Goal: Task Accomplishment & Management: Manage account settings

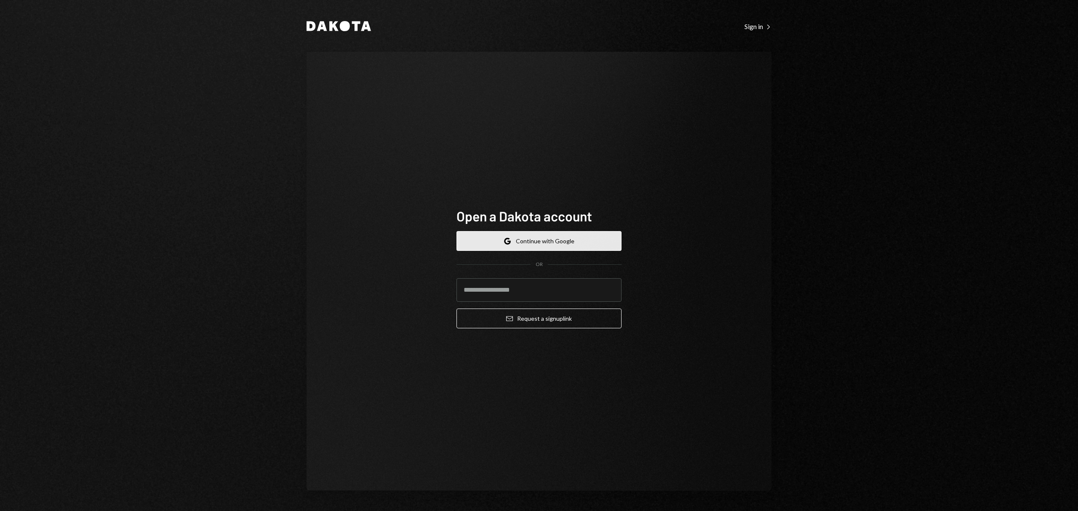
click at [554, 246] on button "Google Continue with Google" at bounding box center [538, 241] width 165 height 20
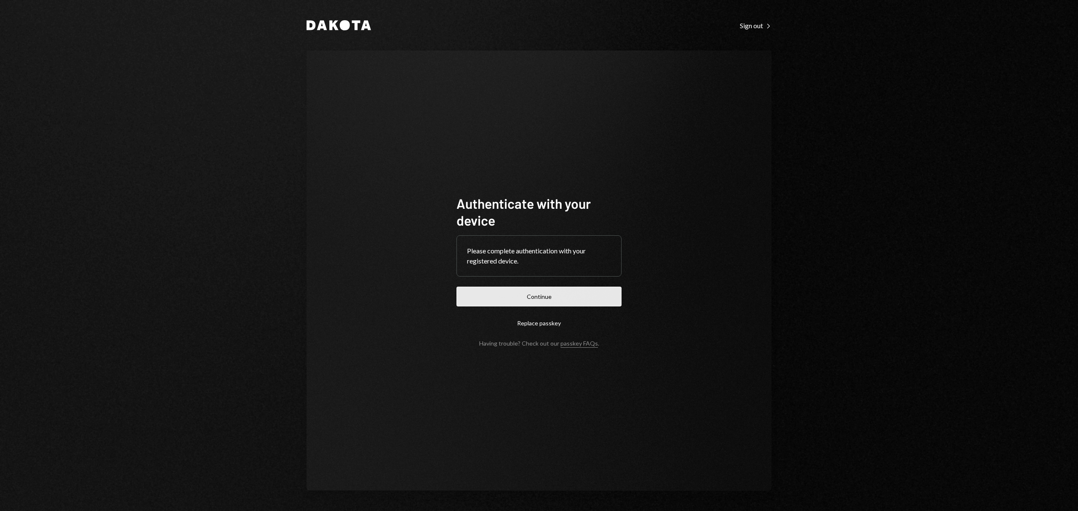
click at [563, 304] on button "Continue" at bounding box center [538, 297] width 165 height 20
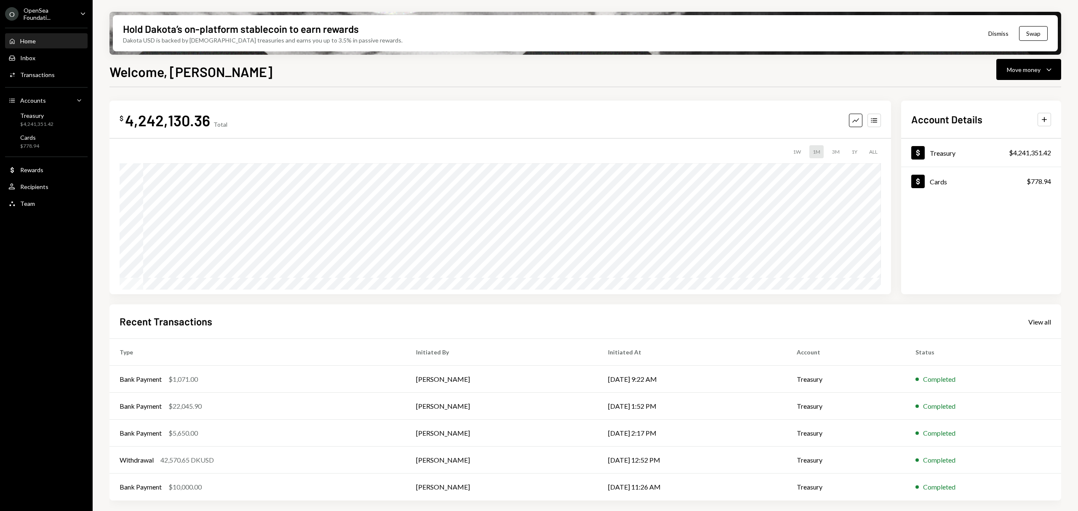
click at [59, 13] on div "OpenSea Foundati..." at bounding box center [49, 14] width 50 height 14
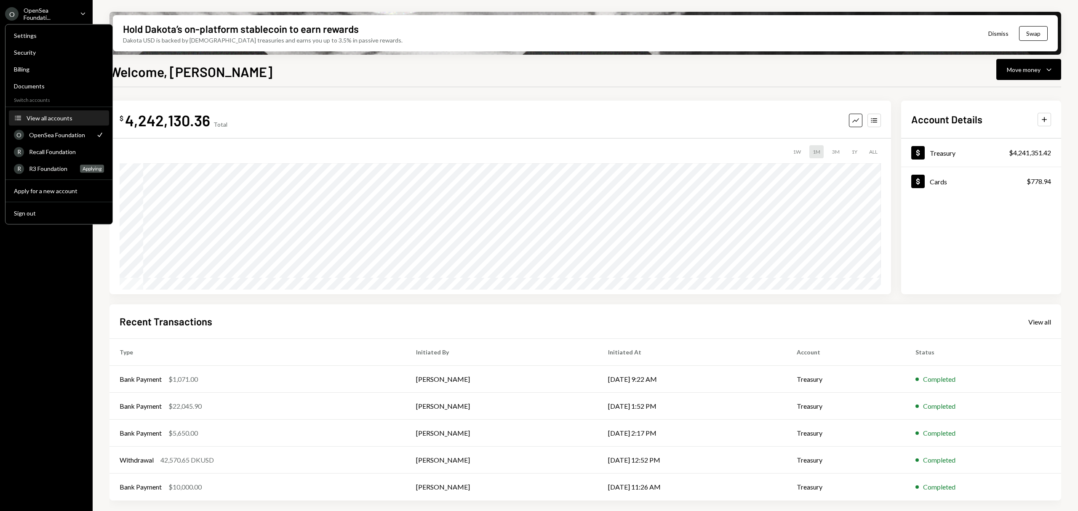
click at [60, 120] on div "View all accounts" at bounding box center [65, 118] width 77 height 7
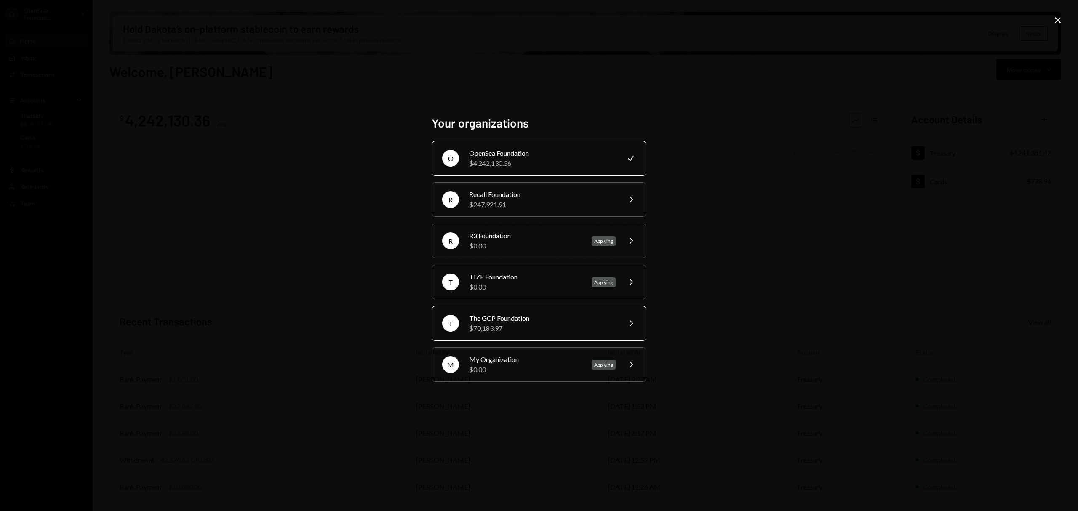
click at [512, 322] on div "The GCP Foundation" at bounding box center [542, 318] width 146 height 10
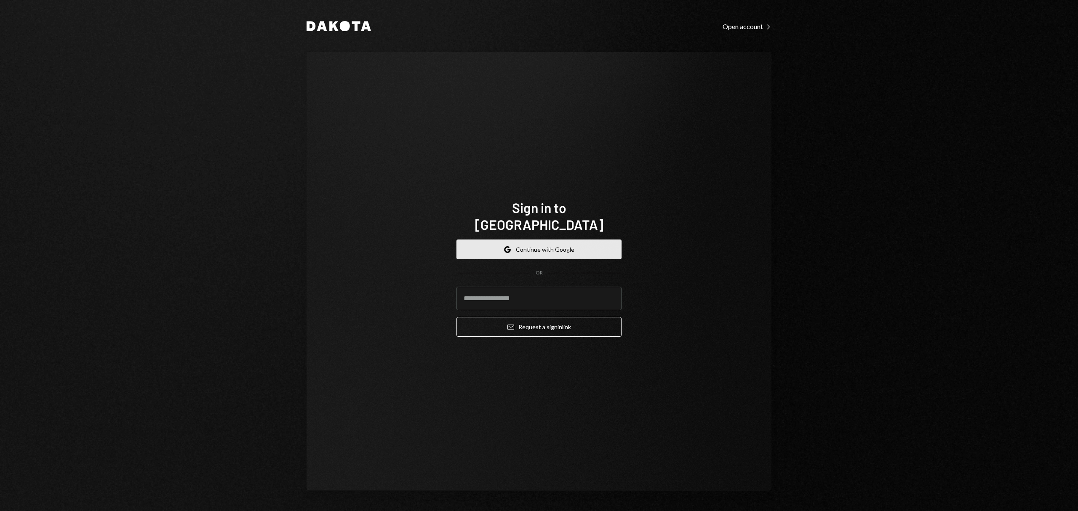
click at [514, 240] on button "Google Continue with Google" at bounding box center [538, 250] width 165 height 20
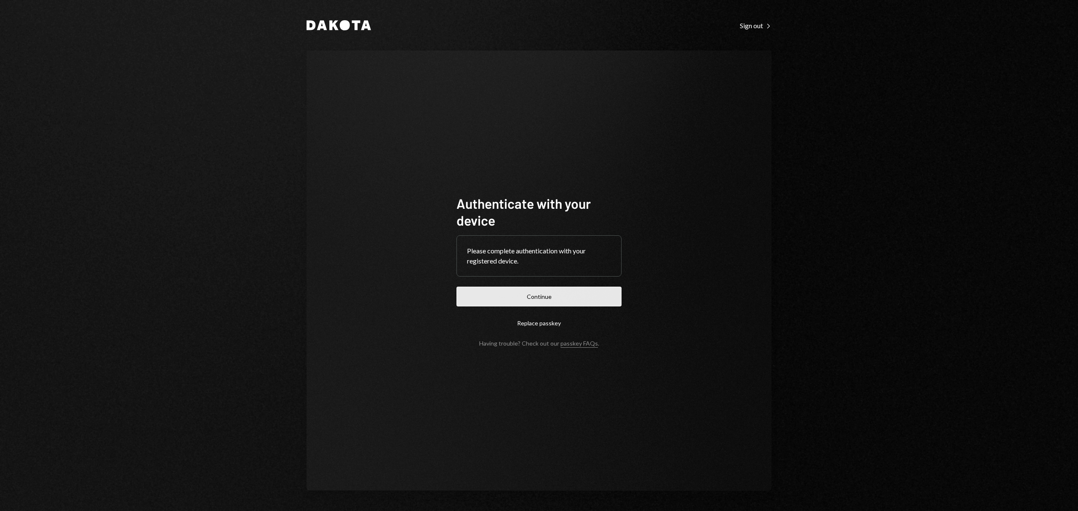
click at [556, 296] on button "Continue" at bounding box center [538, 297] width 165 height 20
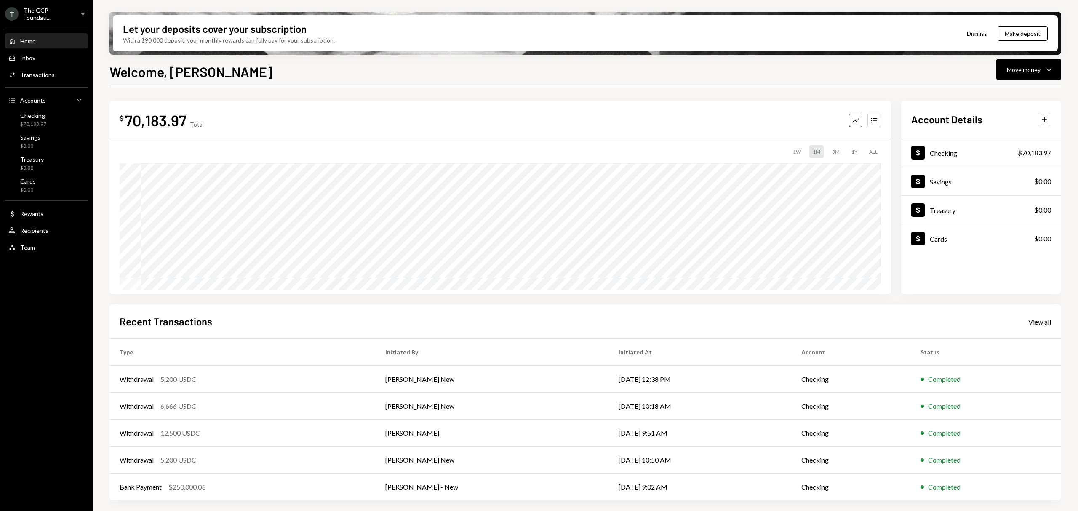
click at [63, 14] on div "The GCP Foundati..." at bounding box center [49, 14] width 50 height 14
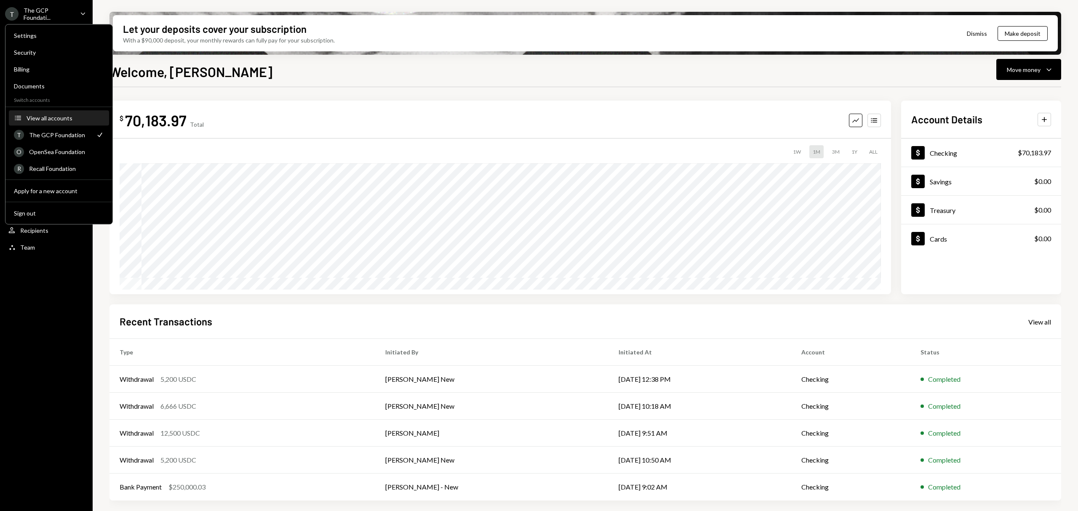
click at [76, 120] on div "View all accounts" at bounding box center [65, 118] width 77 height 7
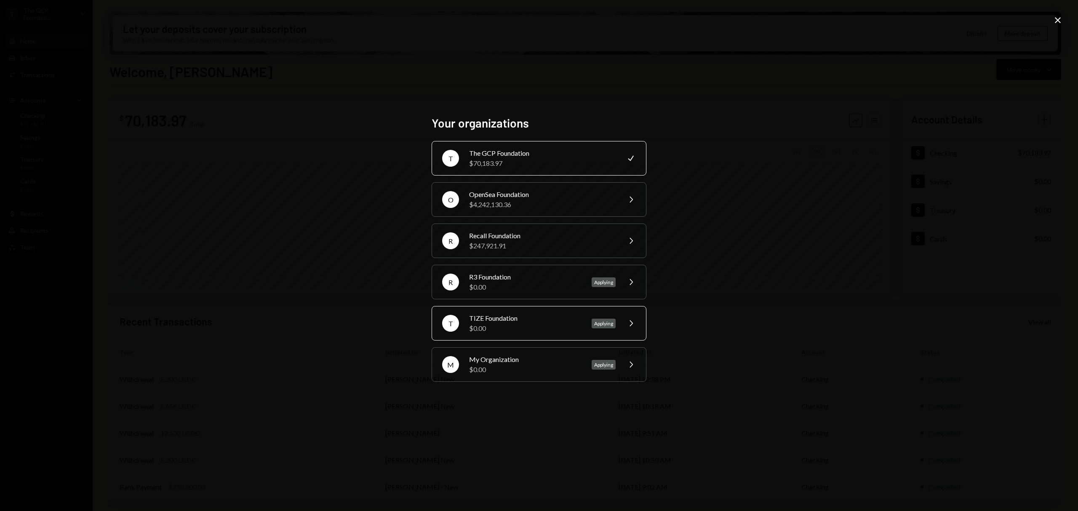
click at [581, 325] on div "T TIZE Foundation $0.00 Applying Chevron Right" at bounding box center [538, 323] width 215 height 35
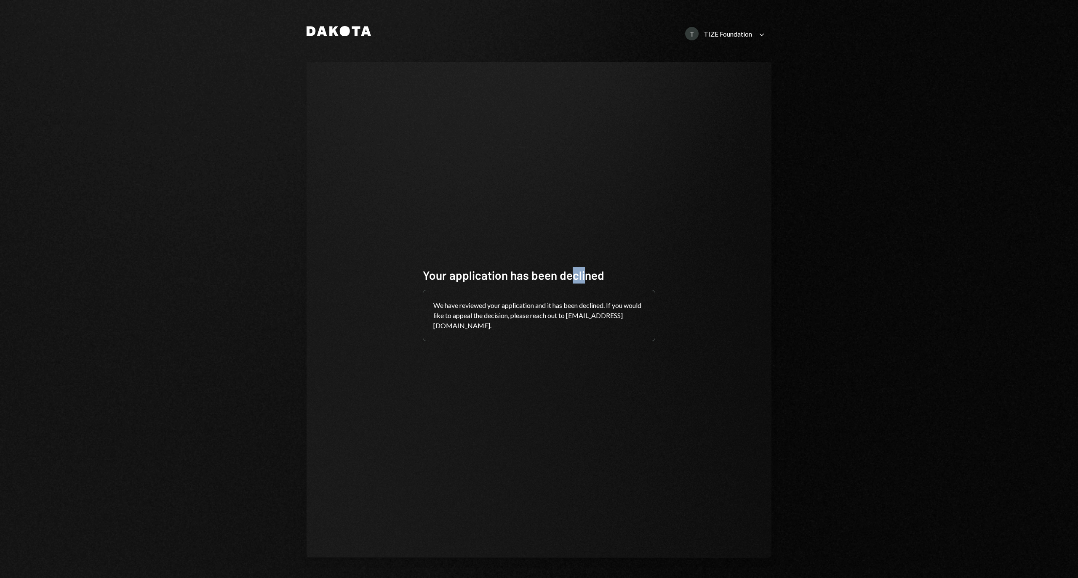
drag, startPoint x: 572, startPoint y: 212, endPoint x: 624, endPoint y: 219, distance: 52.7
click at [606, 217] on div "Your application has been declined We have reviewed your application and it has…" at bounding box center [538, 310] width 465 height 496
